Goal: Obtain resource: Download file/media

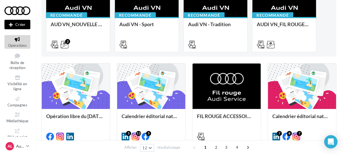
scroll to position [90, 0]
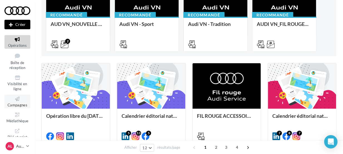
click at [16, 101] on icon at bounding box center [17, 99] width 23 height 6
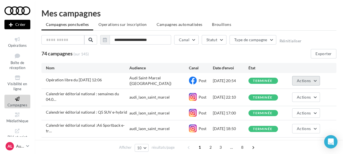
click at [314, 77] on button "Actions" at bounding box center [306, 80] width 28 height 9
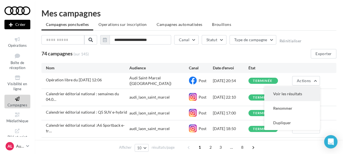
click at [295, 94] on button "Voir les résultats" at bounding box center [292, 93] width 56 height 14
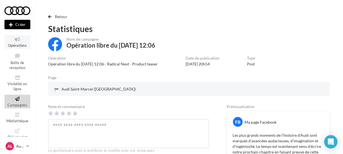
click at [11, 45] on span "Opérations" at bounding box center [17, 45] width 19 height 4
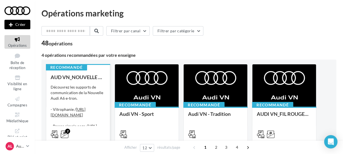
click at [77, 91] on div "Découvrez les supports de communication de la Nouvelle Audi A6 e-tron. - Vitrop…" at bounding box center [78, 112] width 55 height 56
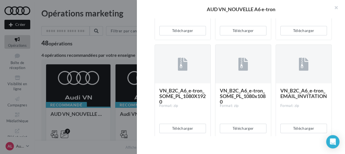
scroll to position [225, 0]
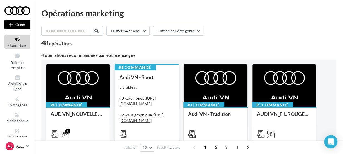
click at [150, 91] on div "Livrables : - 3 kakémonos : https://audi.get-it-solutions.com/accueil/10247-.ht…" at bounding box center [146, 112] width 55 height 56
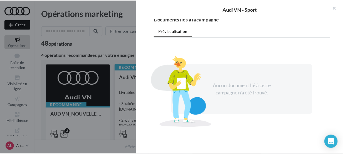
scroll to position [92, 0]
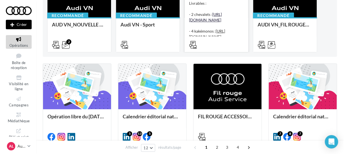
scroll to position [91, 0]
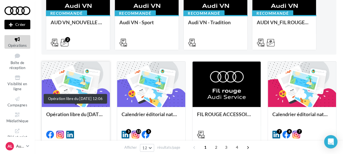
click at [93, 113] on div "Opération libre du [DATE] 12:06" at bounding box center [75, 116] width 59 height 11
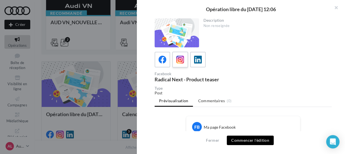
click at [178, 63] on icon at bounding box center [180, 60] width 8 height 8
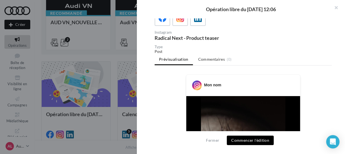
scroll to position [41, 0]
click at [248, 139] on button "Commencer l'édition" at bounding box center [250, 139] width 47 height 9
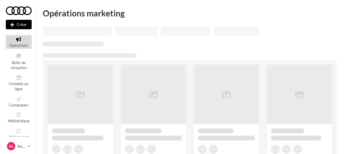
scroll to position [91, 0]
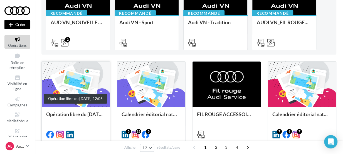
click at [86, 116] on div "Opération libre du [DATE] 12:06" at bounding box center [75, 116] width 59 height 11
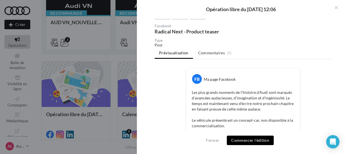
scroll to position [0, 0]
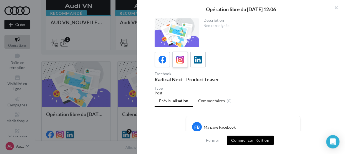
click at [184, 54] on label at bounding box center [180, 59] width 16 height 16
click at [200, 61] on icon at bounding box center [198, 60] width 8 height 8
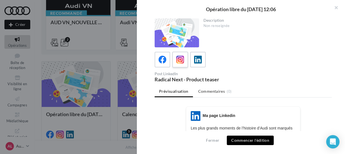
click at [178, 62] on icon at bounding box center [180, 60] width 8 height 8
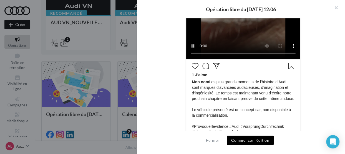
scroll to position [227, 0]
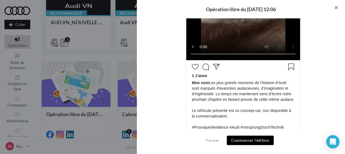
click at [336, 8] on button "button" at bounding box center [334, 8] width 22 height 17
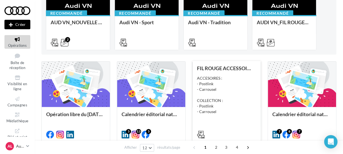
click at [239, 78] on div "ACCESOIRES : - Postlink - Carrousel COLLECTION : - Postlink - Carrousel" at bounding box center [226, 94] width 59 height 39
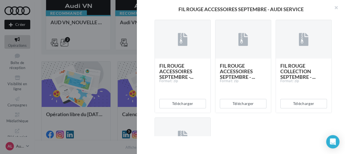
scroll to position [119, 0]
click at [180, 105] on button "Télécharger" at bounding box center [182, 103] width 47 height 9
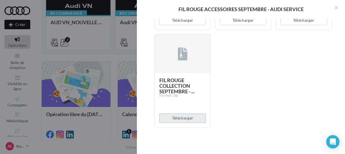
click at [188, 118] on button "Télécharger" at bounding box center [182, 117] width 47 height 9
